Goal: Information Seeking & Learning: Learn about a topic

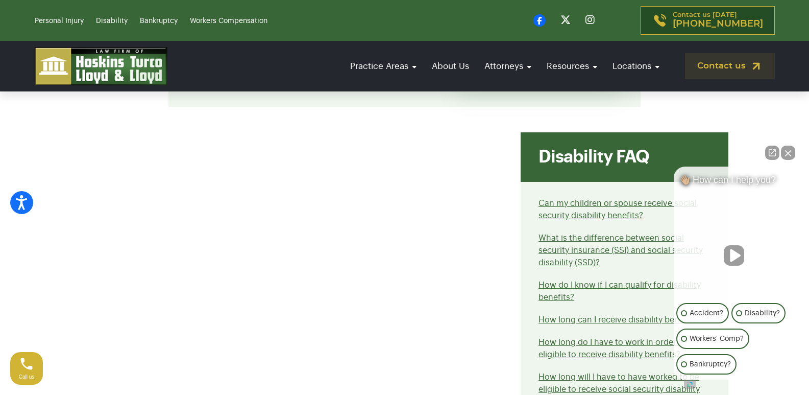
scroll to position [357, 0]
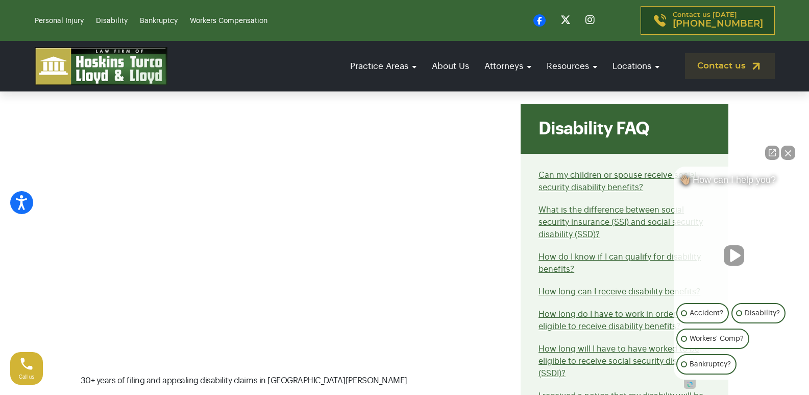
click at [738, 253] on button "Unmute video" at bounding box center [734, 255] width 20 height 20
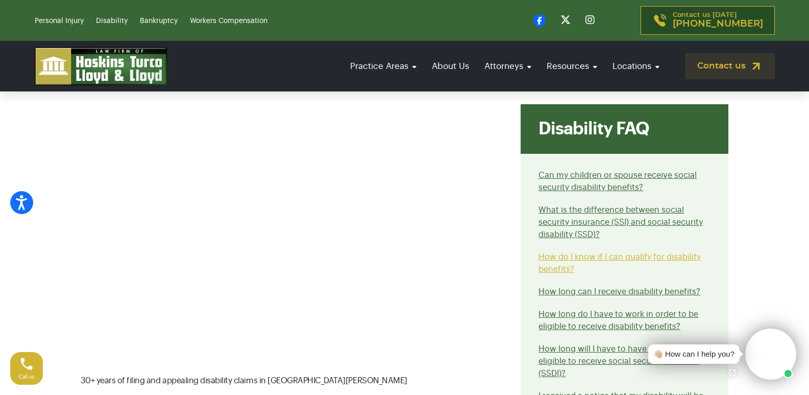
click at [647, 256] on link "How do I know if I can qualify for disability benefits?" at bounding box center [620, 263] width 162 height 20
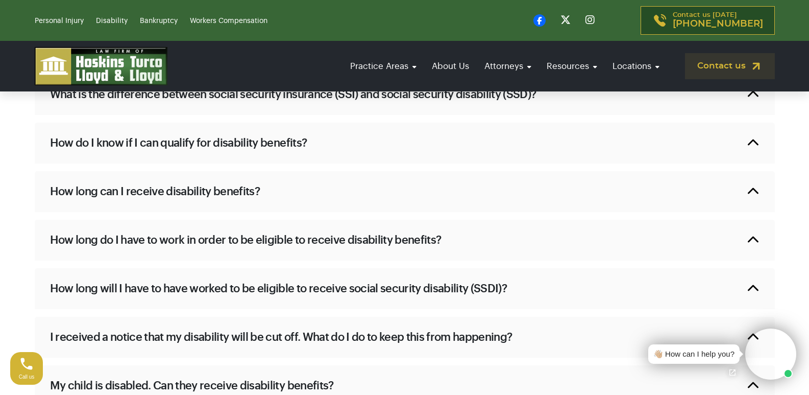
scroll to position [784, 0]
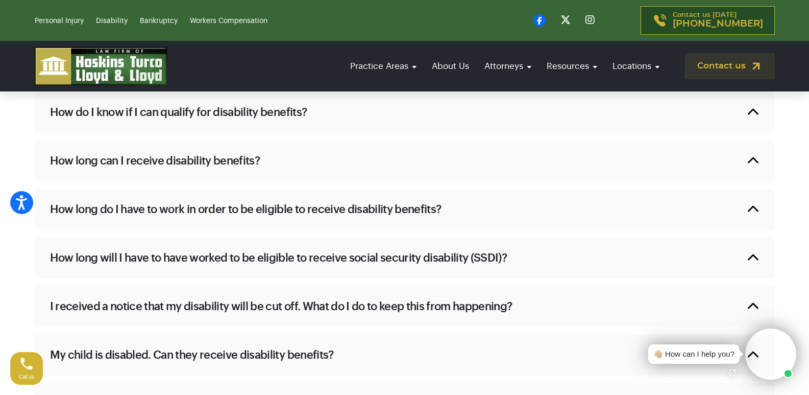
click at [182, 114] on h2 "How do I know if I can qualify for disability benefits?" at bounding box center [178, 112] width 257 height 15
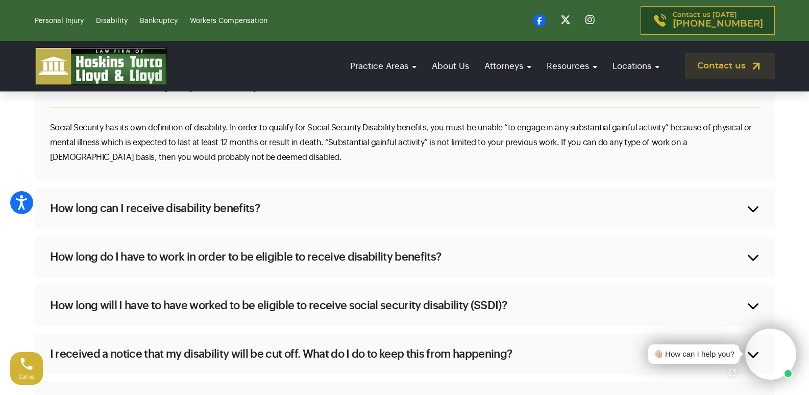
scroll to position [835, 0]
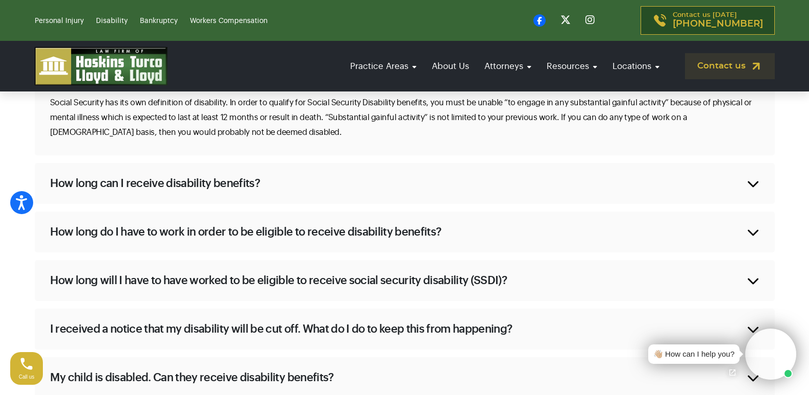
click at [137, 184] on h2 "How long can I receive disability benefits?" at bounding box center [155, 183] width 210 height 15
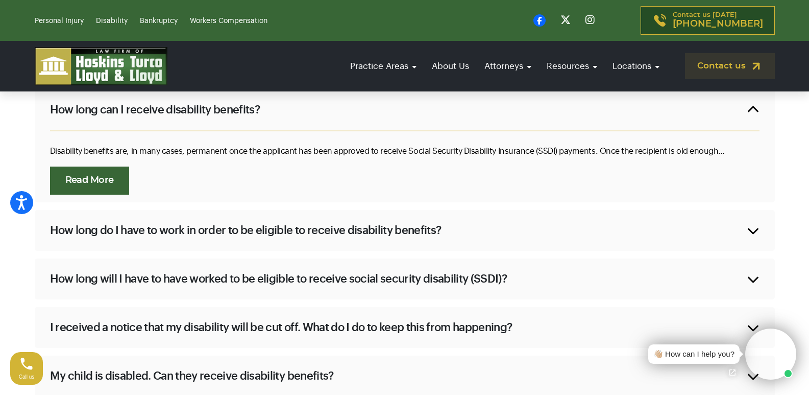
click at [110, 183] on link "Read More" at bounding box center [89, 180] width 79 height 28
click at [250, 223] on h2 "How long do I have to work in order to be eligible to receive disability benefi…" at bounding box center [246, 230] width 392 height 15
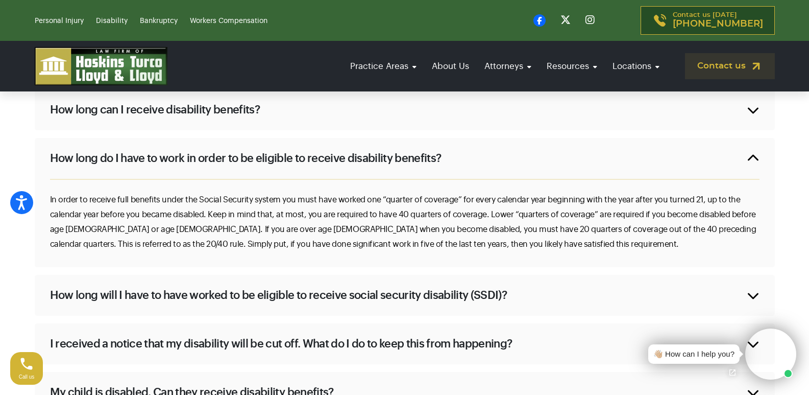
click at [274, 287] on h2 "How long will I have to have worked to be eligible to receive social security d…" at bounding box center [278, 294] width 457 height 15
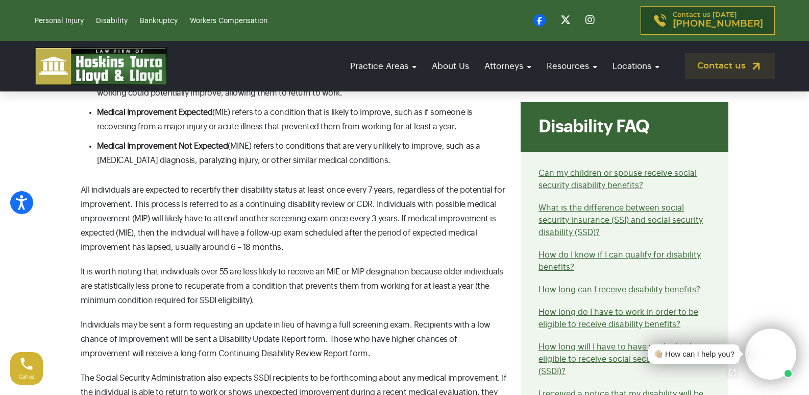
scroll to position [459, 0]
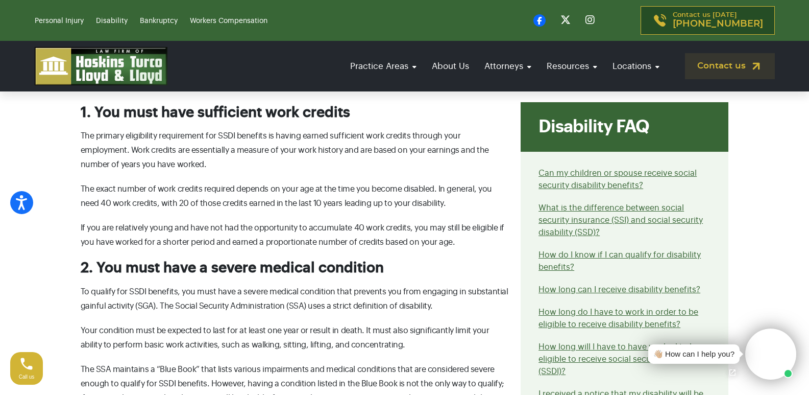
scroll to position [2399, 0]
